Goal: Navigation & Orientation: Find specific page/section

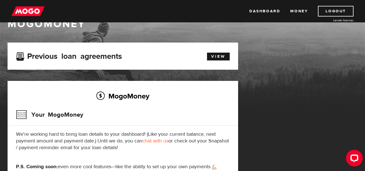
scroll to position [9, 0]
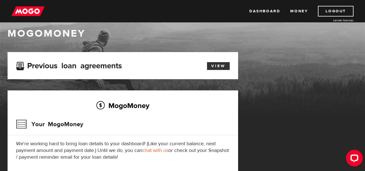
click at [215, 69] on link "View" at bounding box center [218, 66] width 23 height 8
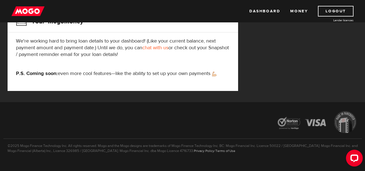
scroll to position [122, 0]
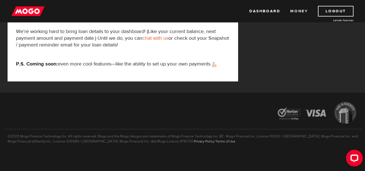
click at [293, 12] on link "Money" at bounding box center [300, 11] width 18 height 11
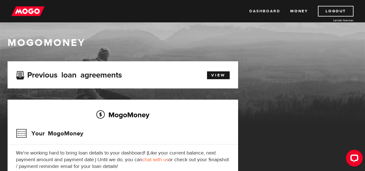
click at [268, 11] on link "Dashboard" at bounding box center [265, 11] width 31 height 11
